Goal: Information Seeking & Learning: Learn about a topic

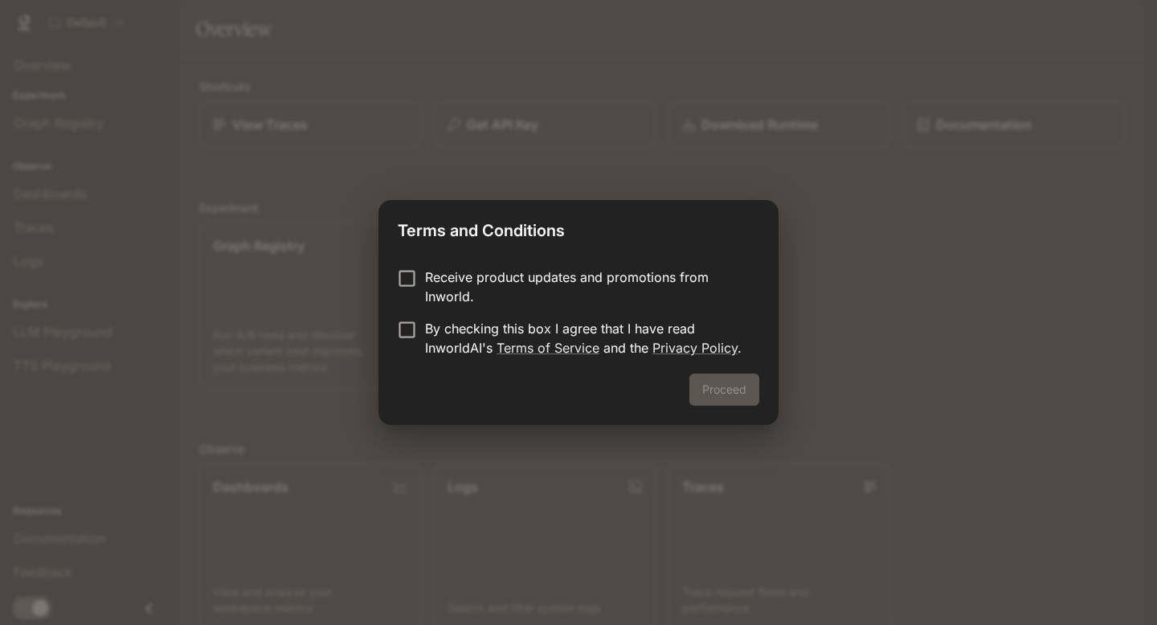
click at [768, 175] on div "Terms and Conditions Receive product updates and promotions from Inworld. By ch…" at bounding box center [578, 312] width 1157 height 625
click at [737, 406] on div "Proceed" at bounding box center [579, 399] width 400 height 51
click at [731, 392] on button "Proceed" at bounding box center [725, 390] width 70 height 32
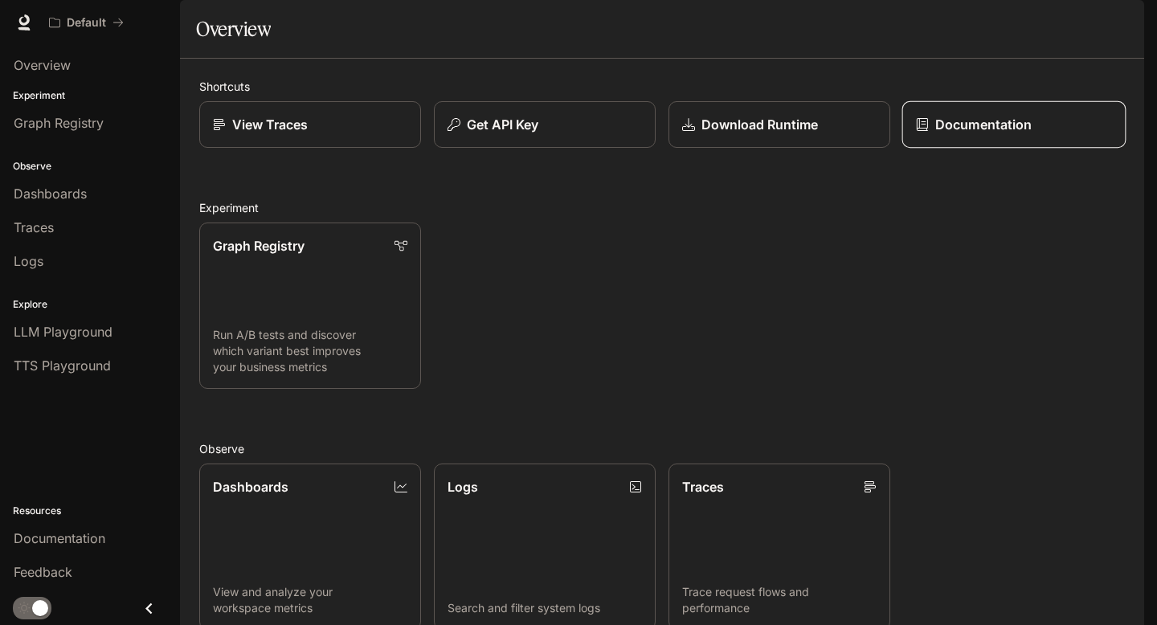
click at [1001, 134] on p "Documentation" at bounding box center [983, 124] width 96 height 19
